Goal: Task Accomplishment & Management: Manage account settings

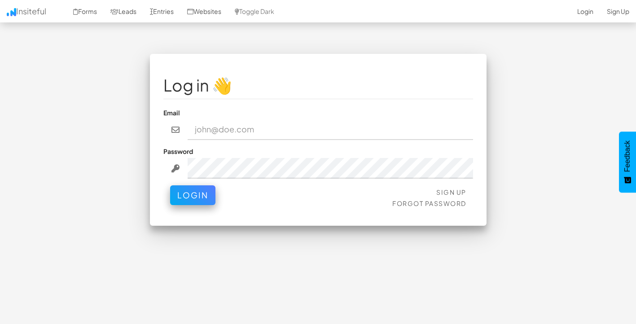
click at [268, 130] on input "email" at bounding box center [329, 129] width 285 height 21
click at [220, 135] on input "email" at bounding box center [329, 129] width 285 height 21
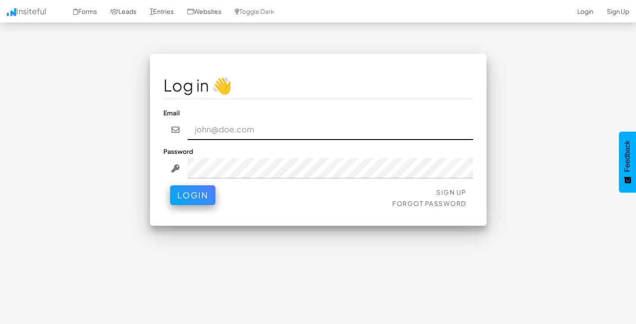
type input "admin@herenow.health"
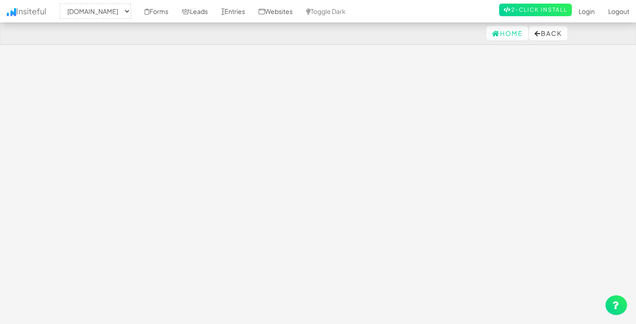
select select "2385"
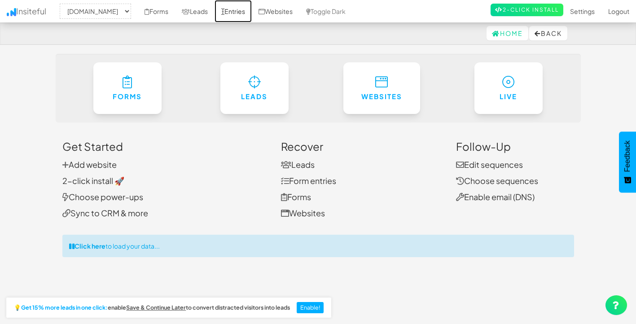
click at [252, 9] on link "Entries" at bounding box center [232, 11] width 37 height 22
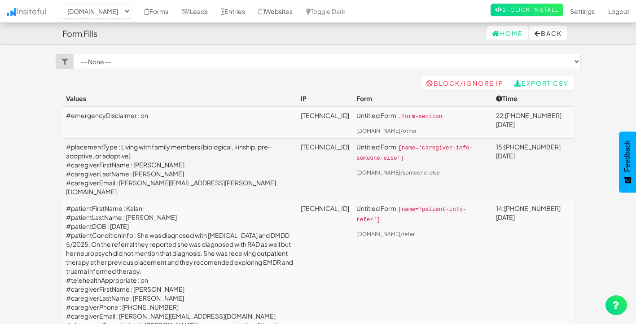
select select "2385"
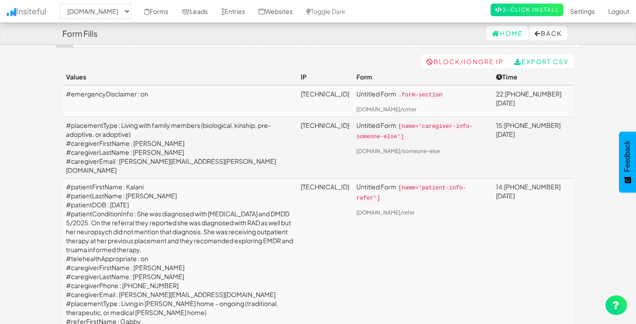
scroll to position [22, 0]
drag, startPoint x: 470, startPoint y: 135, endPoint x: 449, endPoint y: 122, distance: 25.3
click at [449, 122] on p "Untitled Form [name='caregiver-info-someone-else']" at bounding box center [422, 130] width 132 height 21
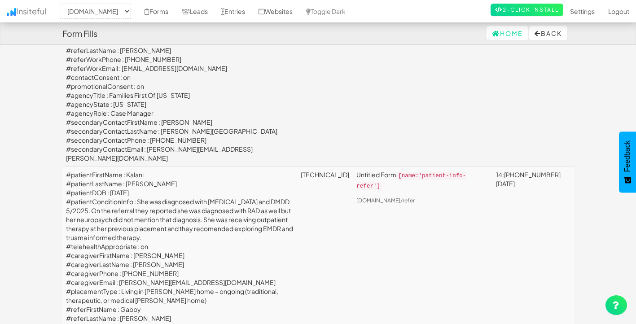
scroll to position [571, 0]
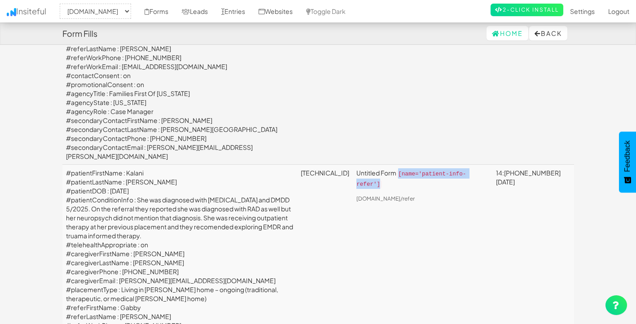
drag, startPoint x: 456, startPoint y: 208, endPoint x: 446, endPoint y: 201, distance: 11.6
click at [446, 189] on p "Untitled Form [name='patient-info-refer']" at bounding box center [422, 178] width 132 height 21
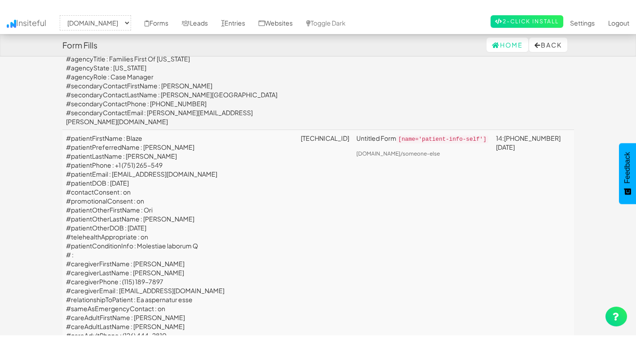
scroll to position [1690, 0]
